Goal: Transaction & Acquisition: Purchase product/service

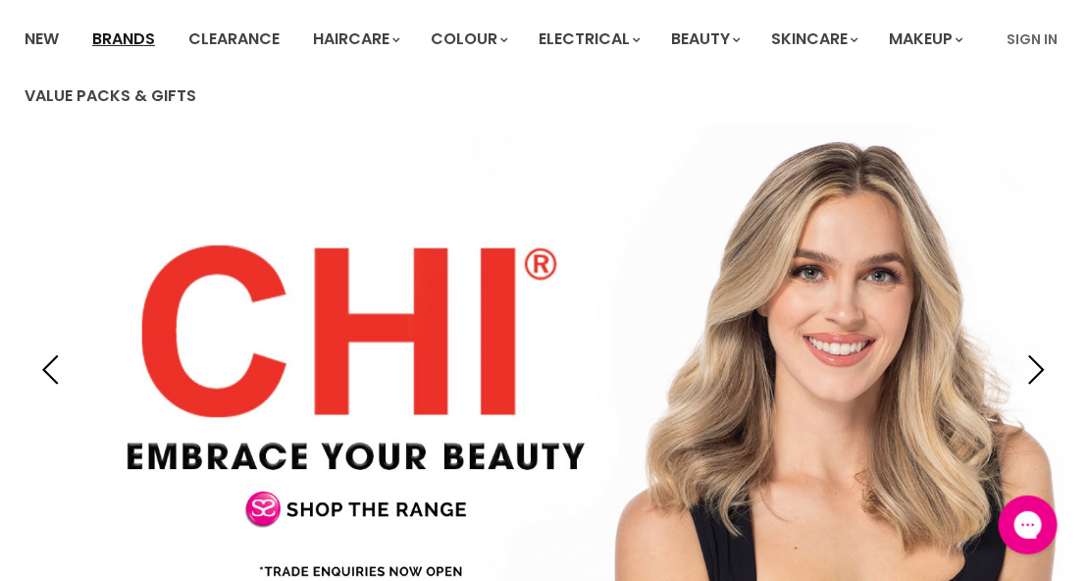
scroll to position [178, 0]
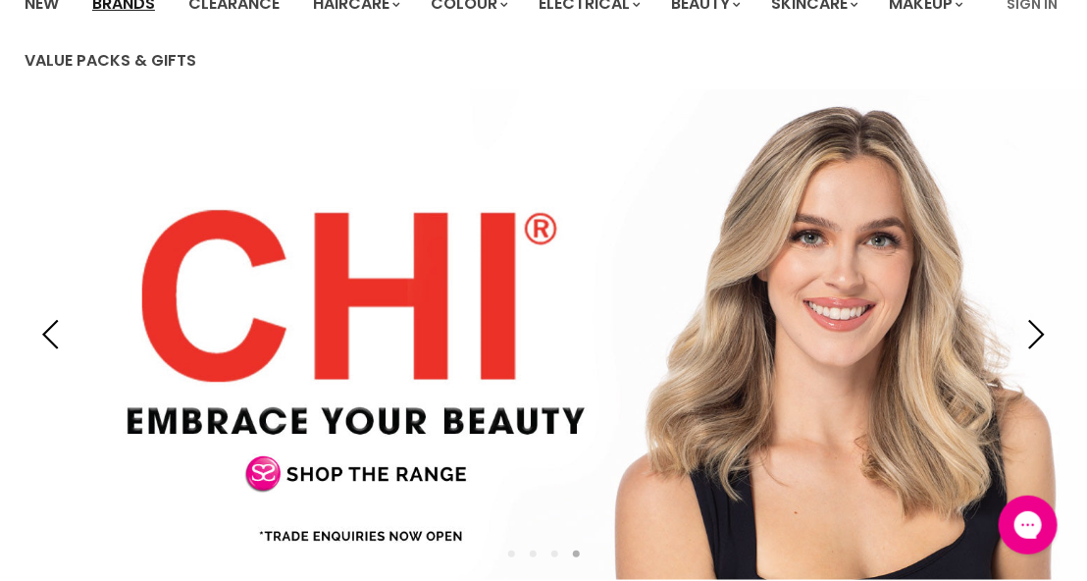
click at [120, 4] on link "Brands" at bounding box center [123, 3] width 92 height 41
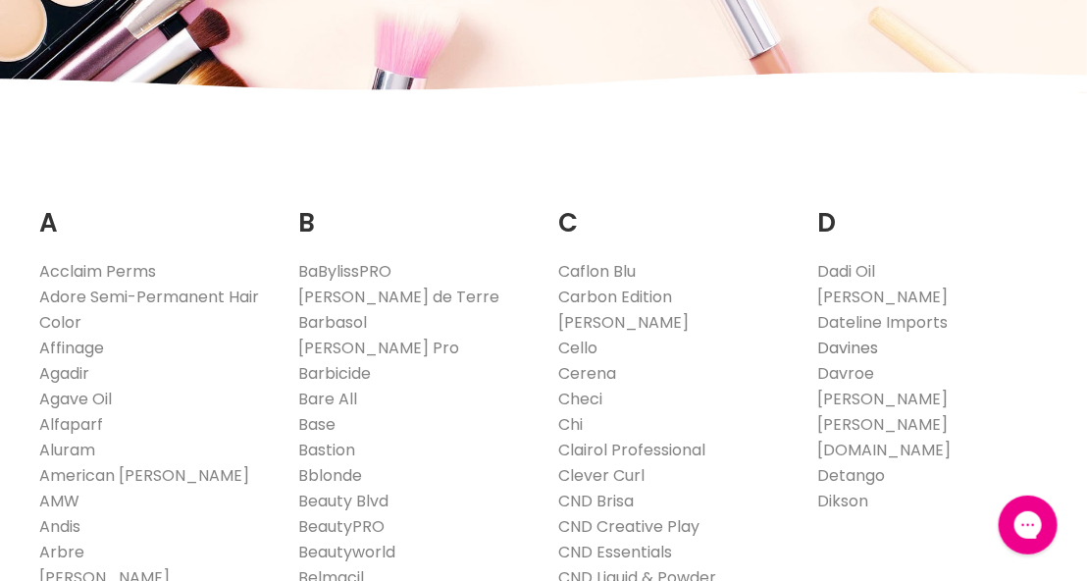
click at [849, 348] on link "Davines" at bounding box center [848, 347] width 61 height 23
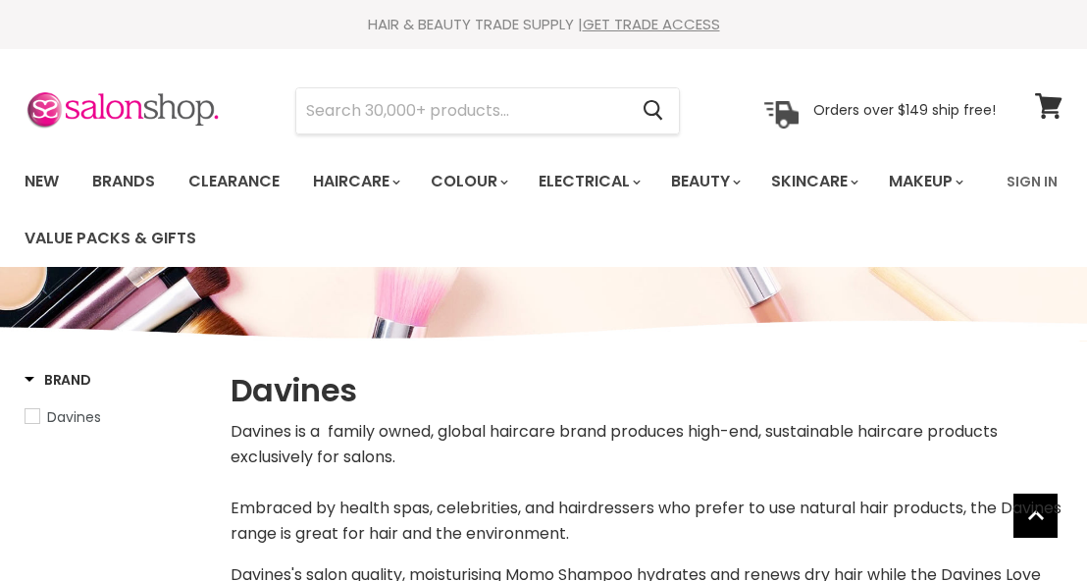
select select "manual"
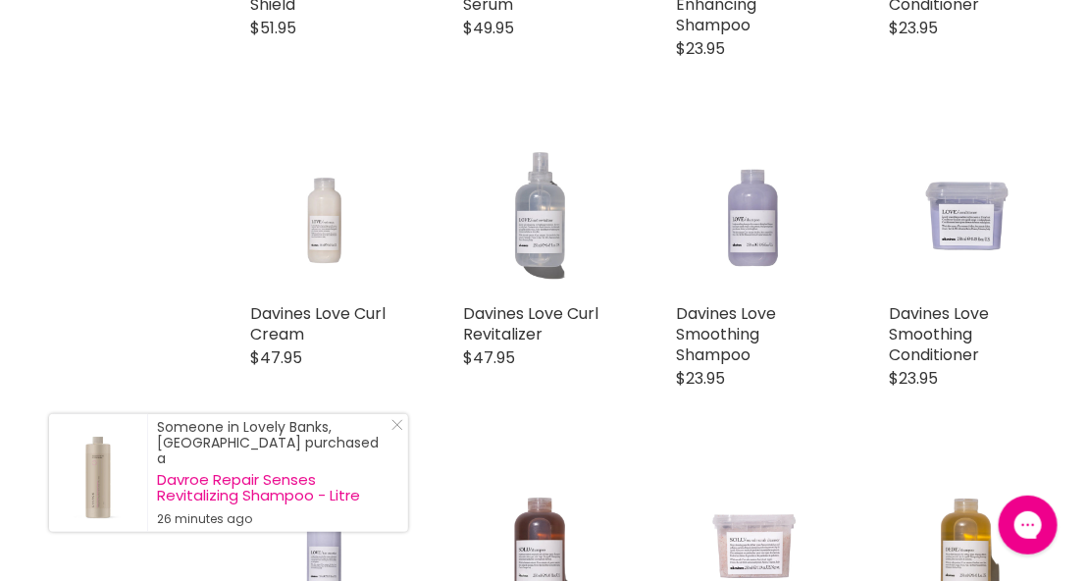
scroll to position [2238, 0]
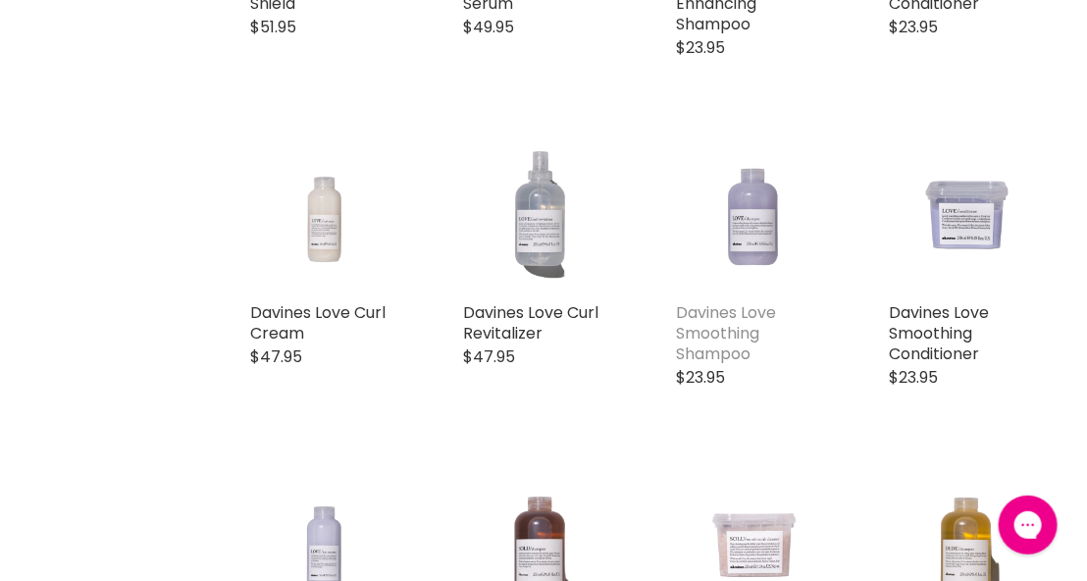
click at [707, 331] on link "Davines Love Smoothing Shampoo" at bounding box center [726, 333] width 100 height 64
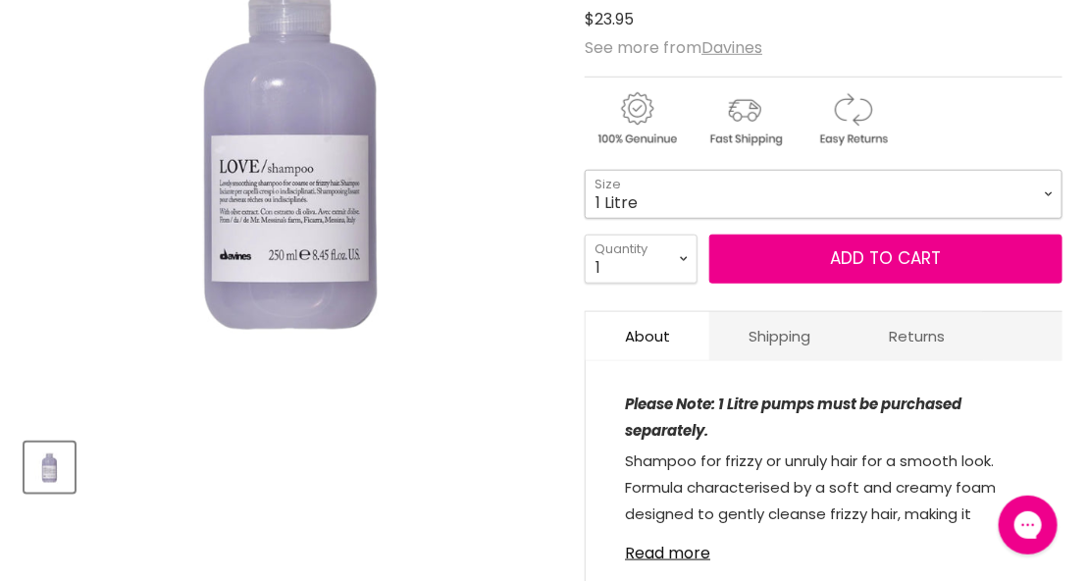
click at [585, 170] on select "75ml 250ml 1 Litre" at bounding box center [824, 194] width 478 height 49
select select "1 Litre"
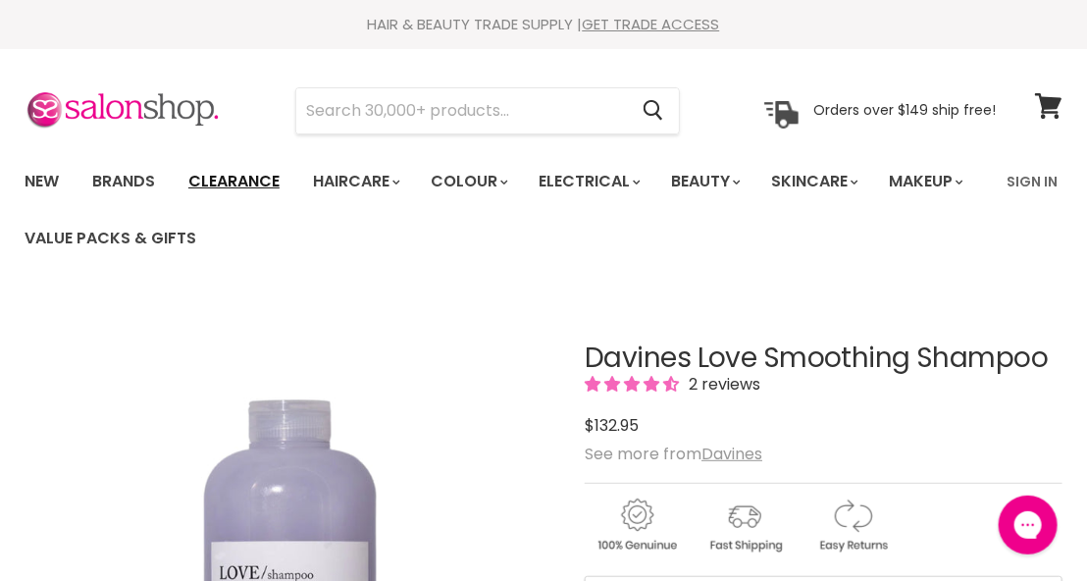
click at [252, 190] on link "Clearance" at bounding box center [234, 181] width 121 height 41
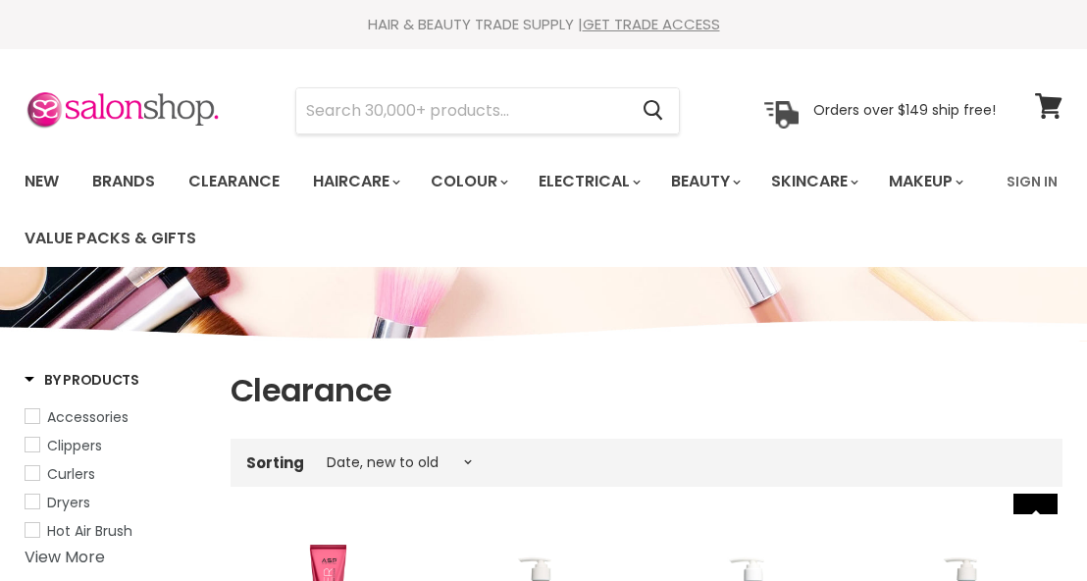
select select "created-descending"
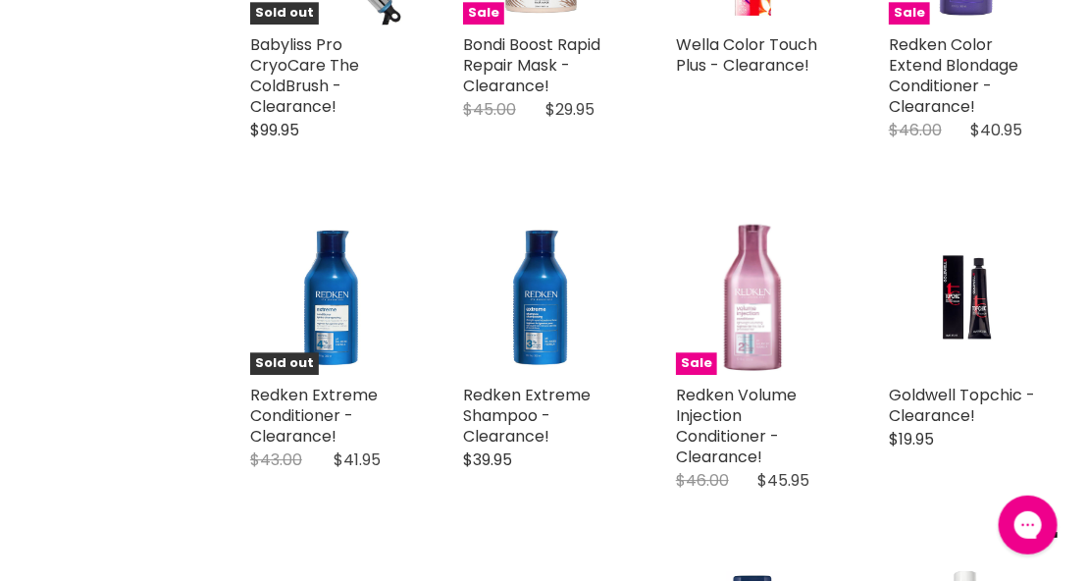
scroll to position [1631, 0]
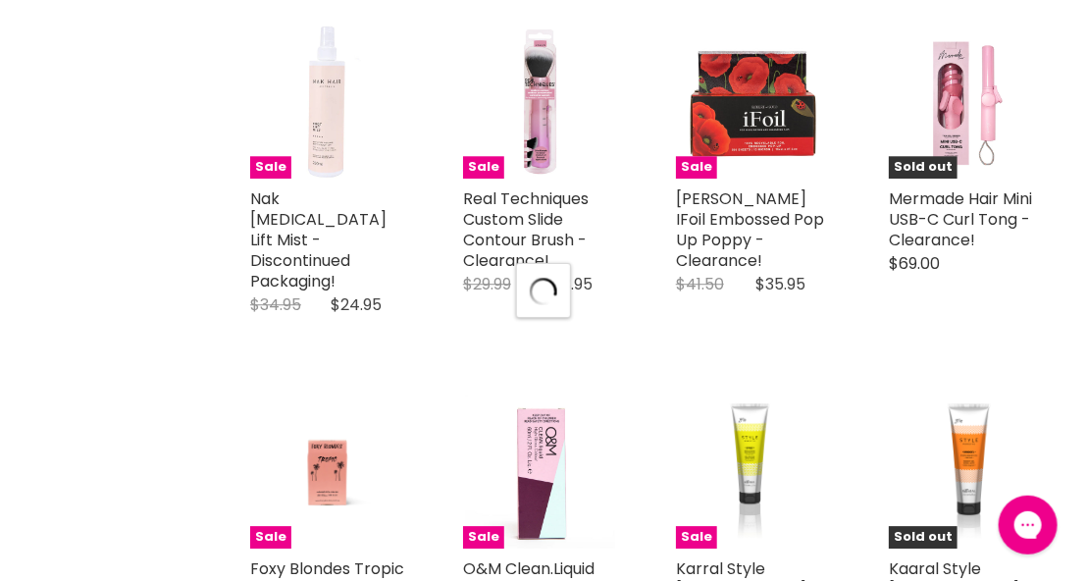
select select "created-descending"
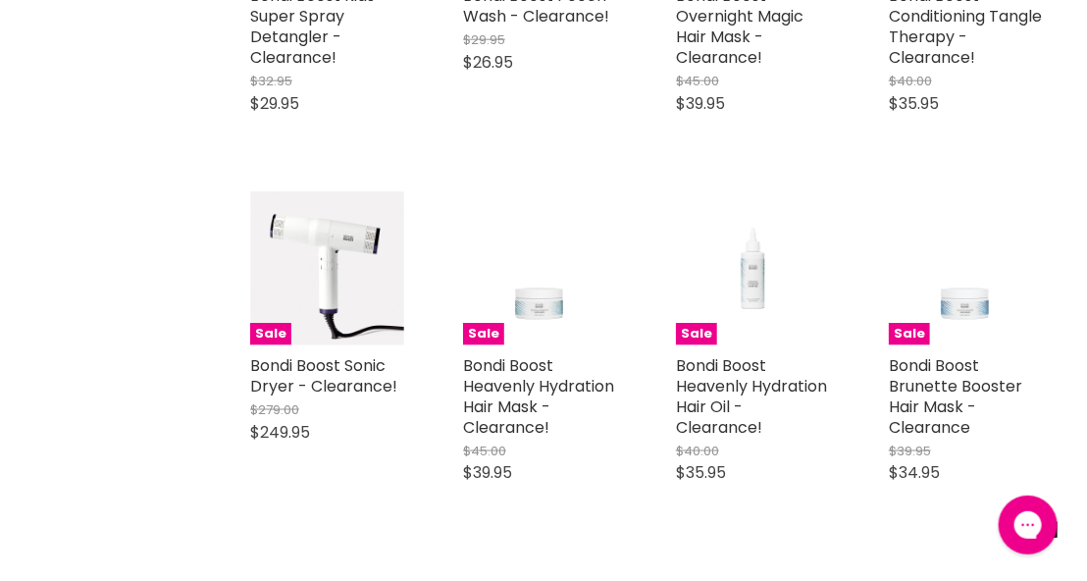
scroll to position [7852, 0]
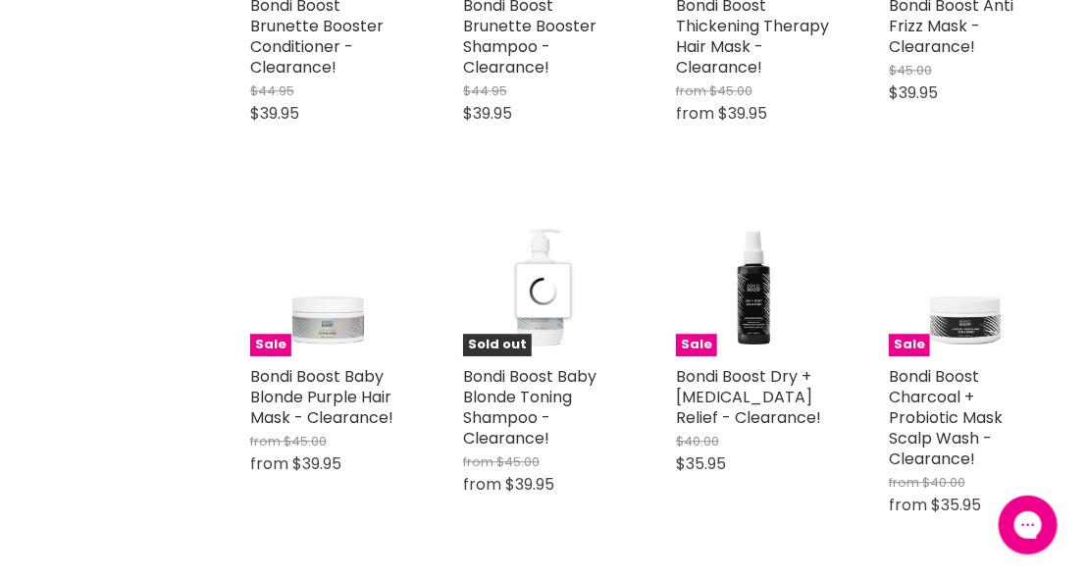
select select "created-descending"
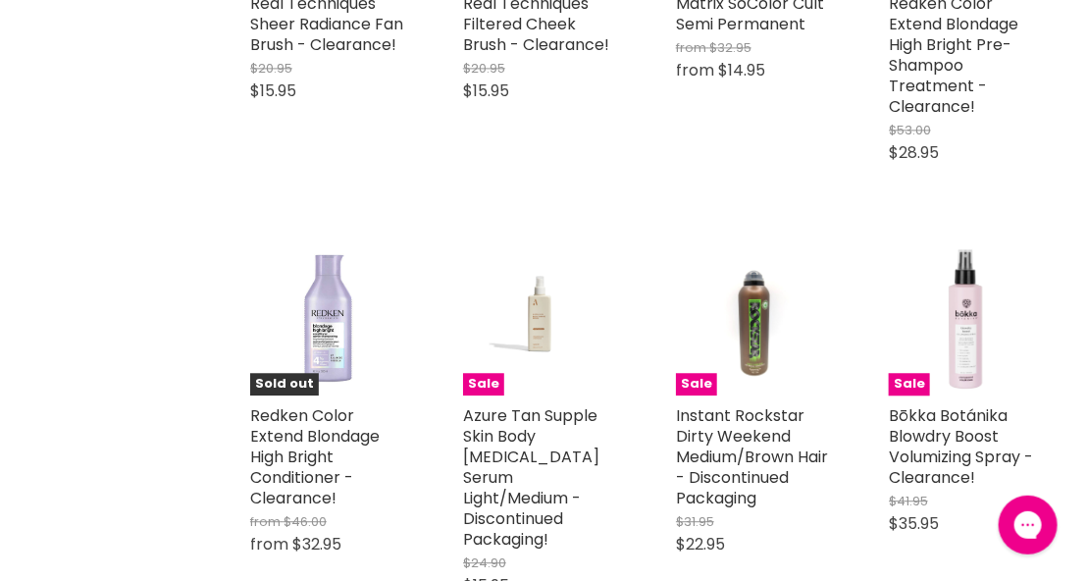
scroll to position [10866, 0]
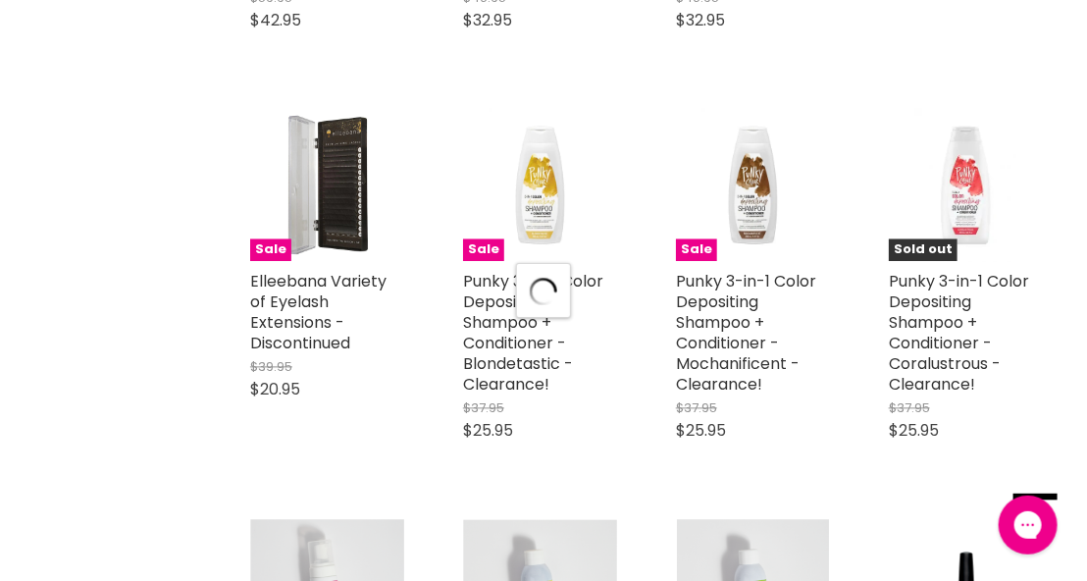
scroll to position [12953, 0]
select select "created-descending"
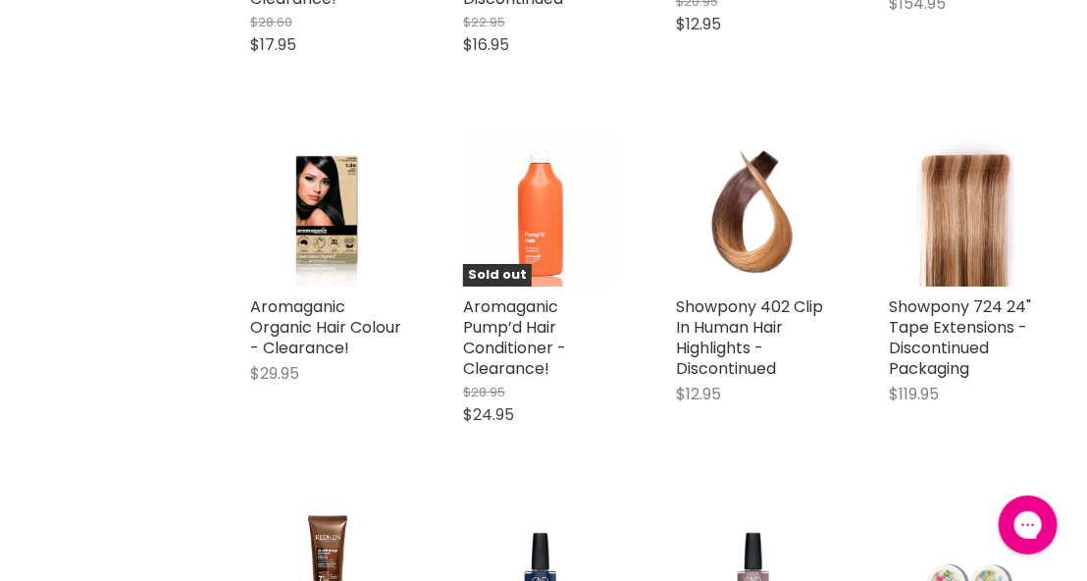
scroll to position [14037, 0]
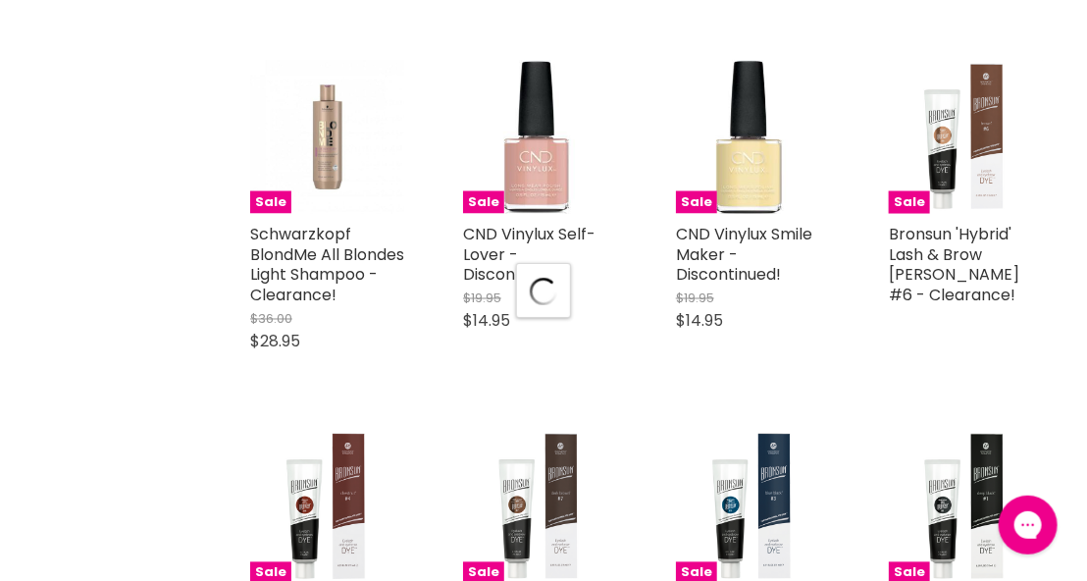
select select "created-descending"
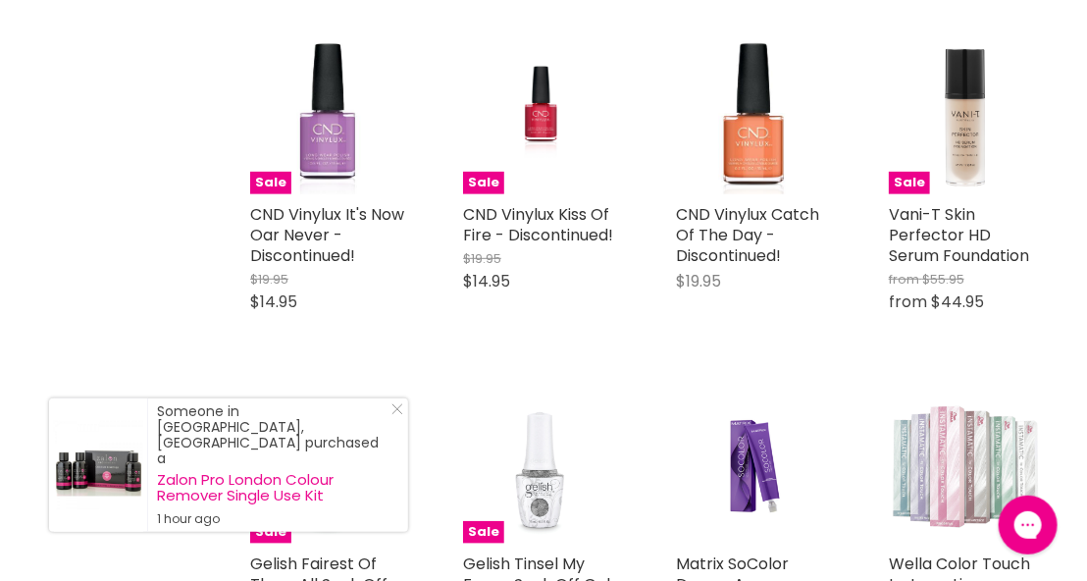
scroll to position [21584, 0]
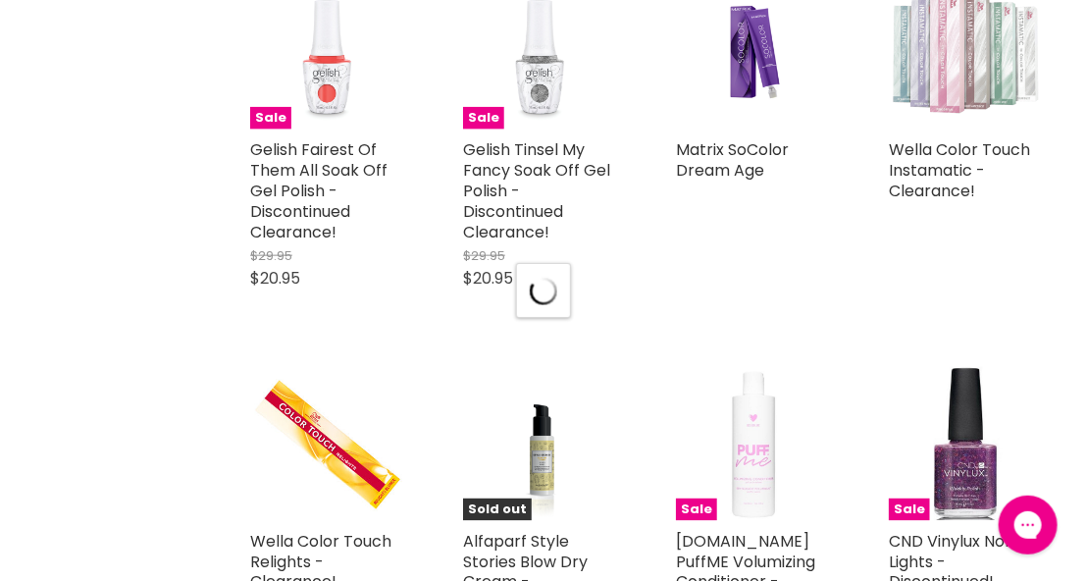
select select "created-descending"
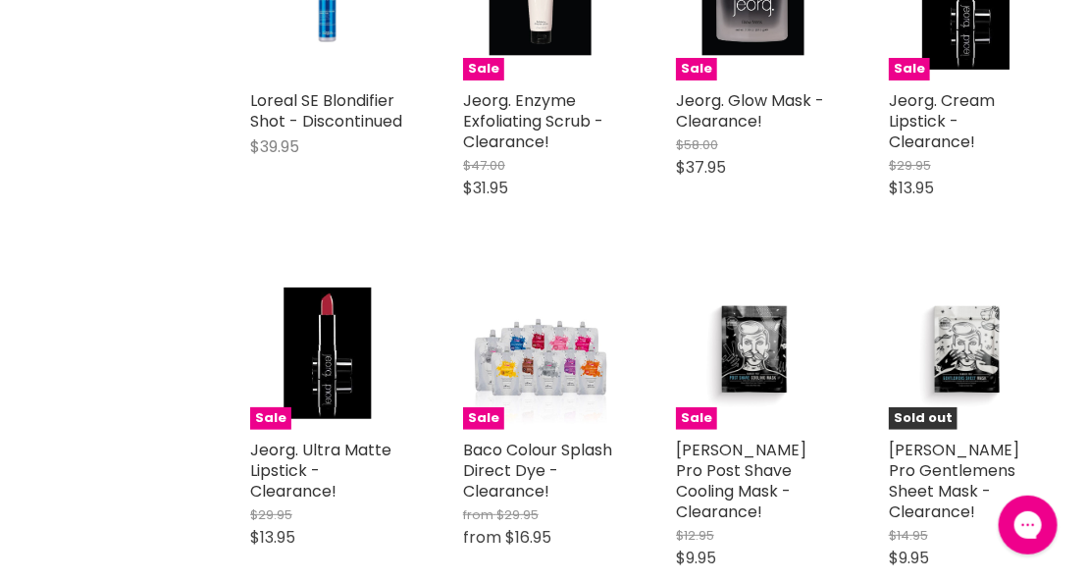
scroll to position [26097, 0]
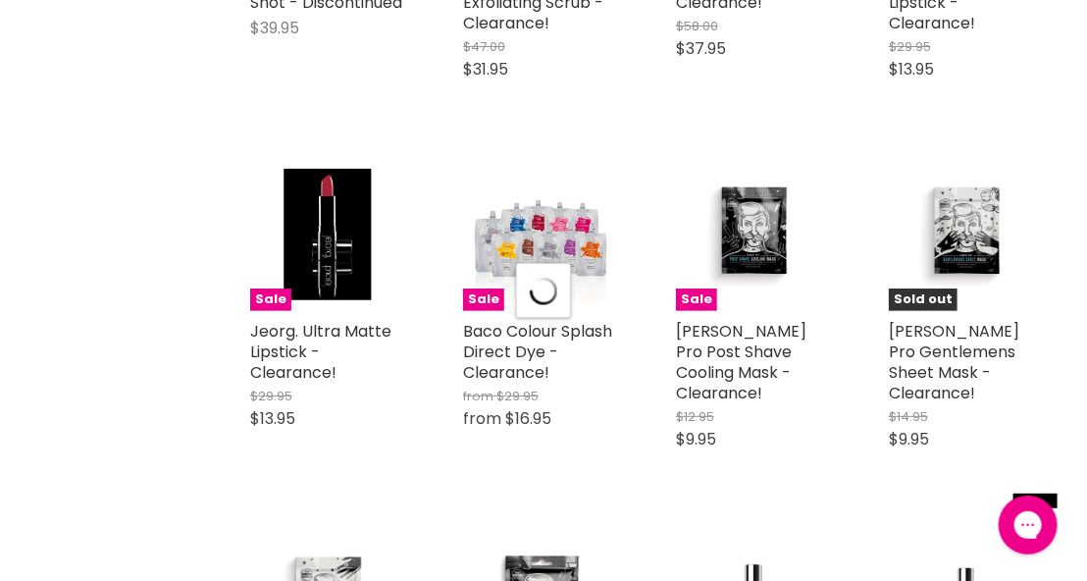
scroll to position [26307, 0]
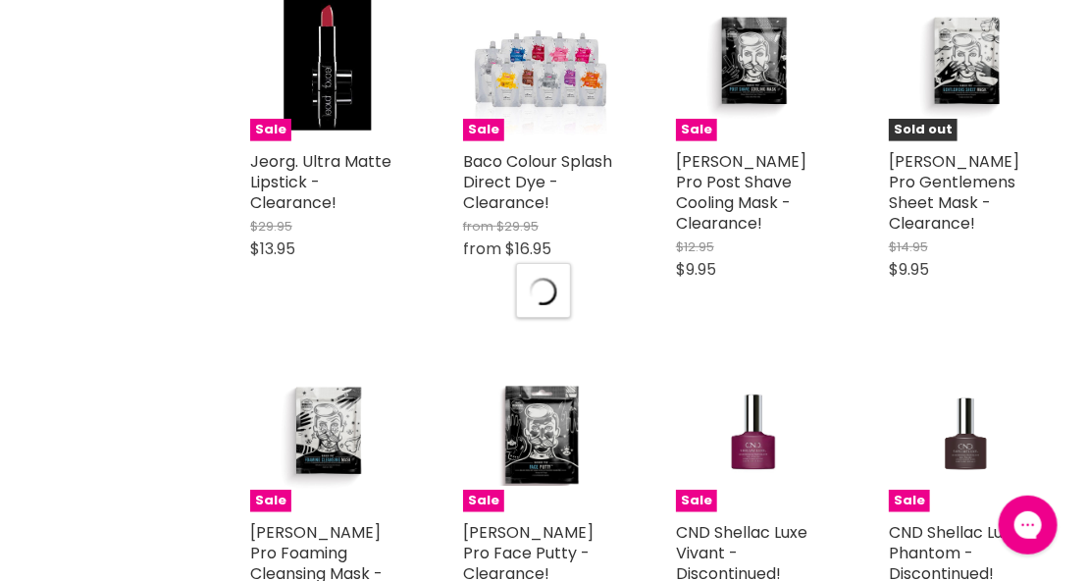
select select "created-descending"
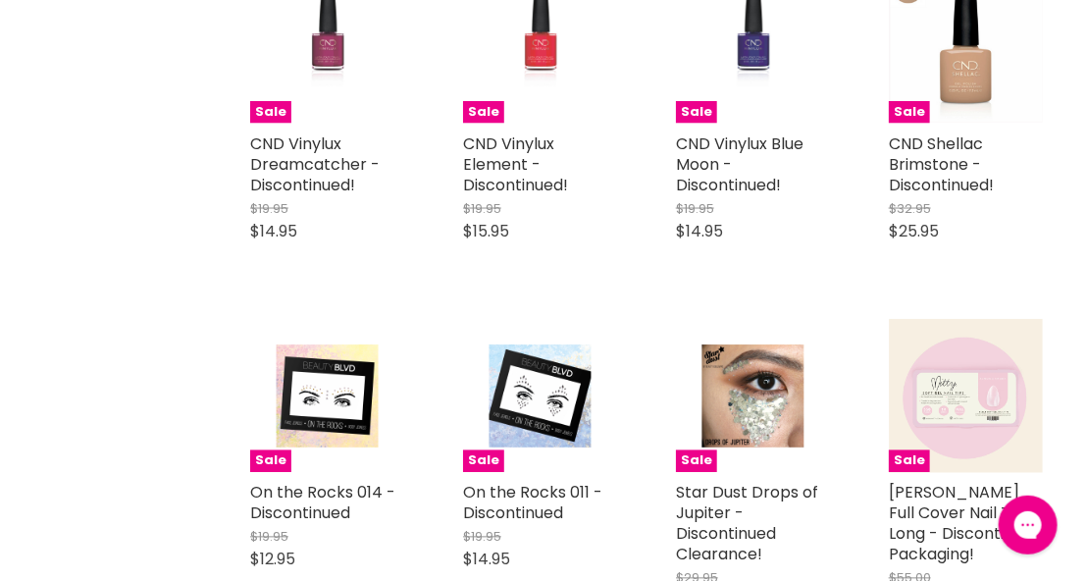
scroll to position [27574, 0]
